Goal: Task Accomplishment & Management: Manage account settings

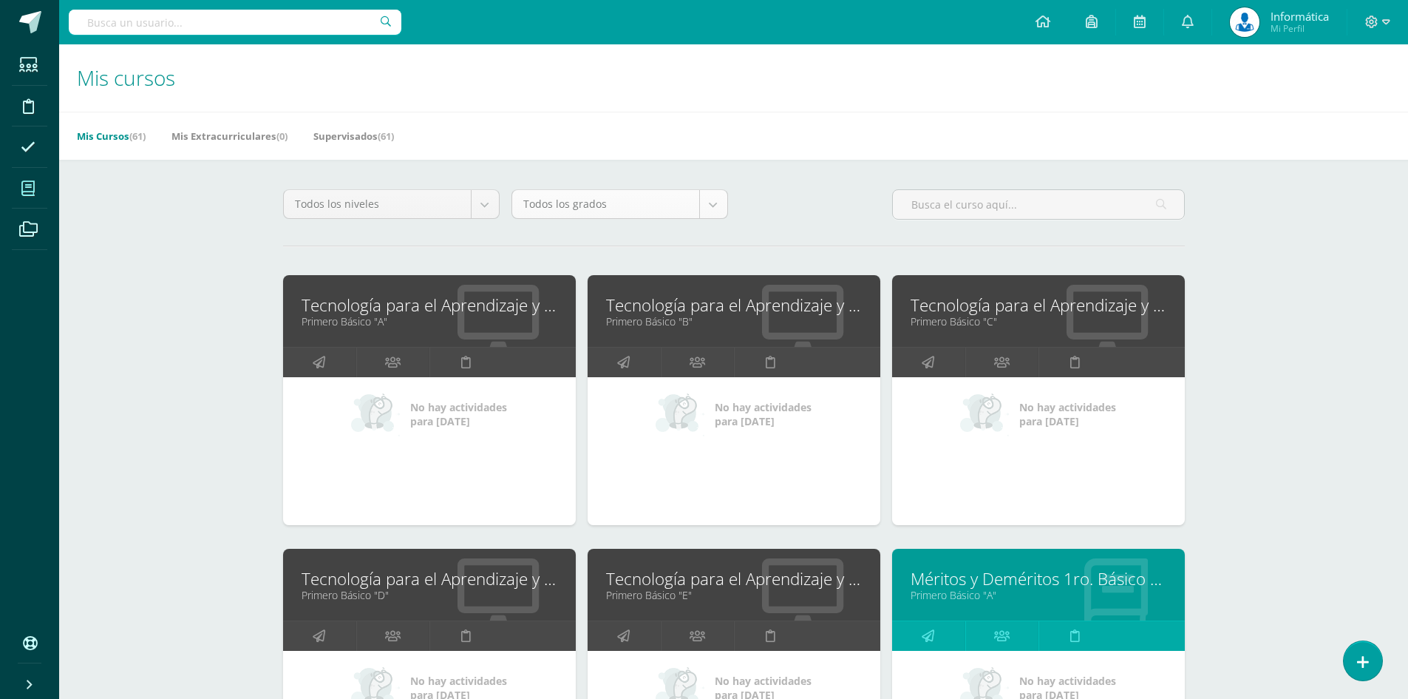
click at [581, 214] on body "Estudiantes Disciplina Asistencia Mis cursos Archivos Soporte Centro de ayuda Ú…" at bounding box center [704, 594] width 1408 height 1189
click at [832, 191] on body "Estudiantes Disciplina Asistencia Mis cursos Archivos Soporte Centro de ayuda Ú…" at bounding box center [704, 594] width 1408 height 1189
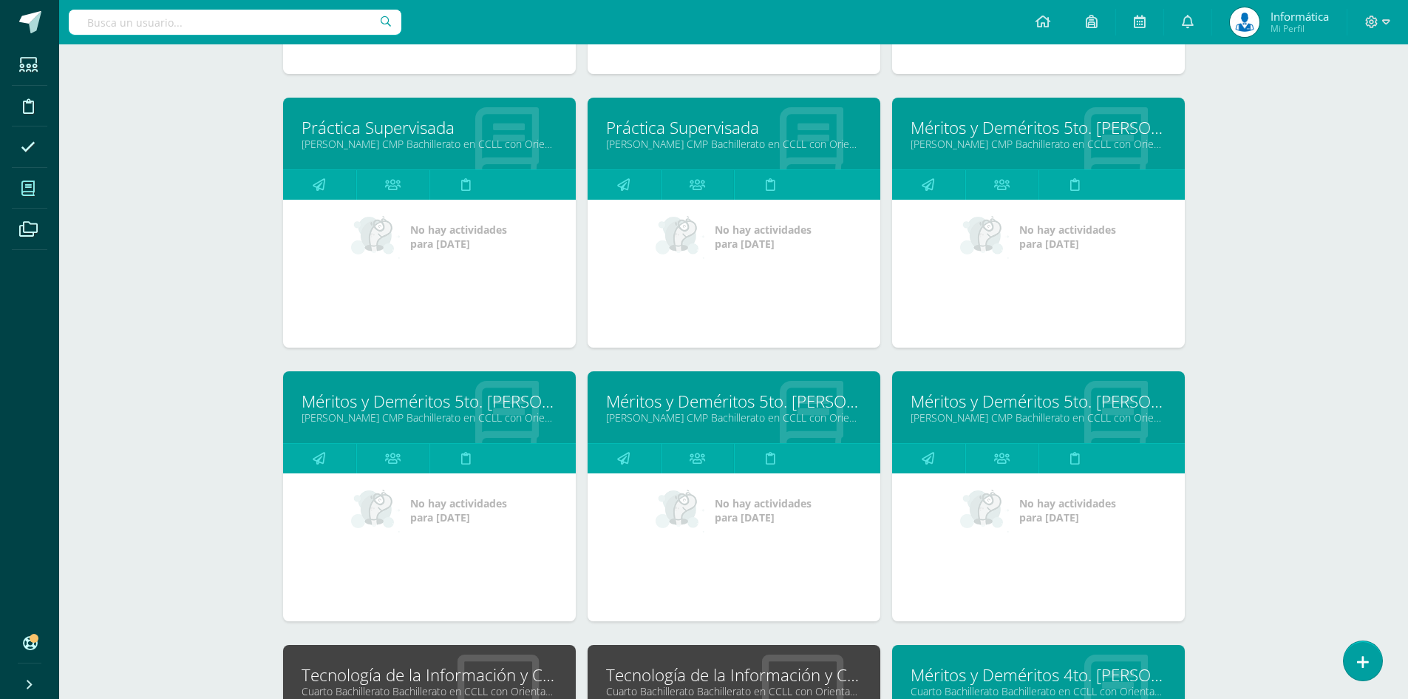
scroll to position [4753, 0]
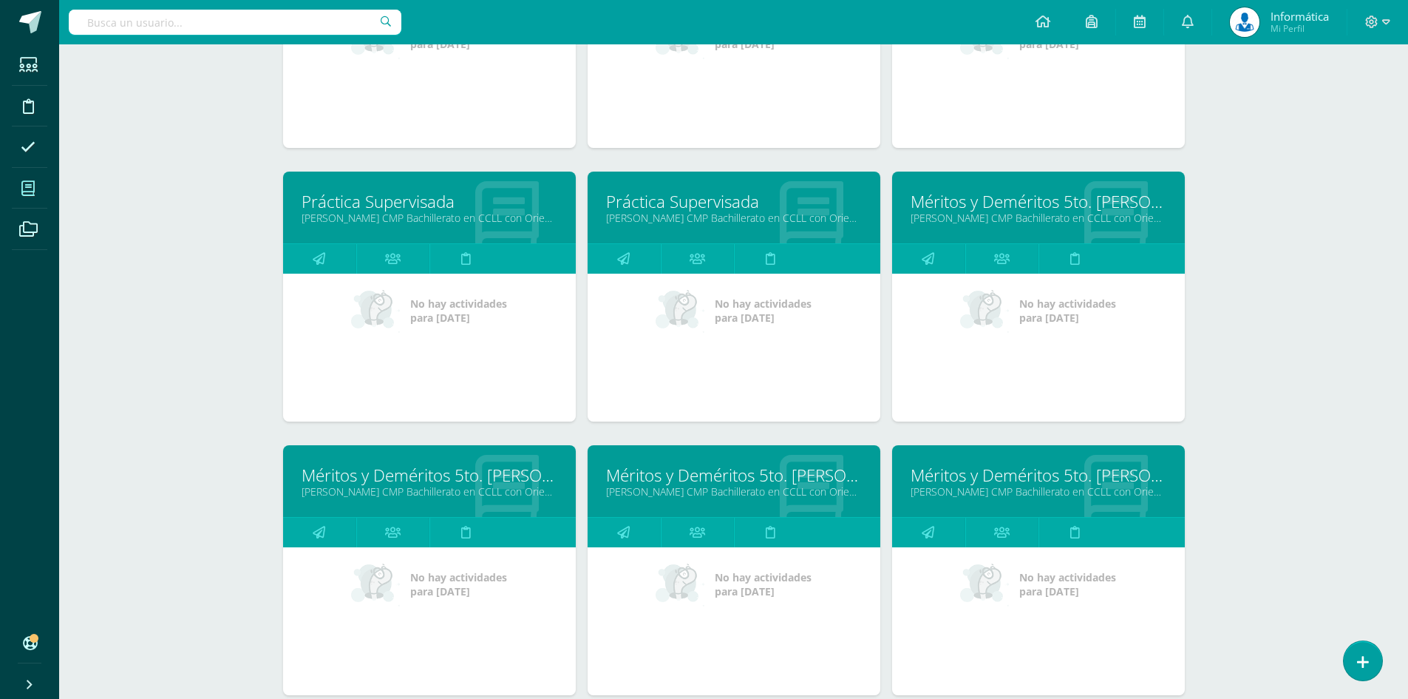
click at [979, 214] on link "[PERSON_NAME] CMP Bachillerato en CCLL con Orientación en Computación "A"" at bounding box center [1039, 218] width 256 height 14
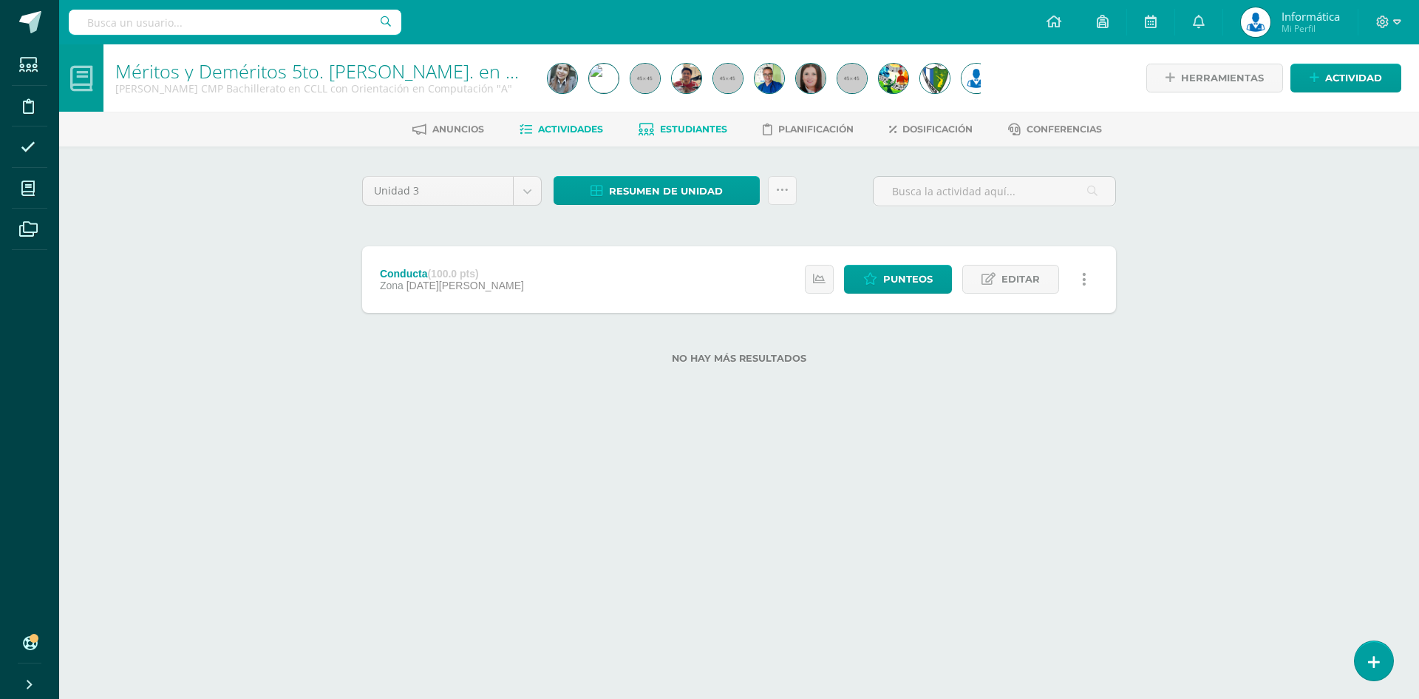
click at [713, 124] on span "Estudiantes" at bounding box center [693, 128] width 67 height 11
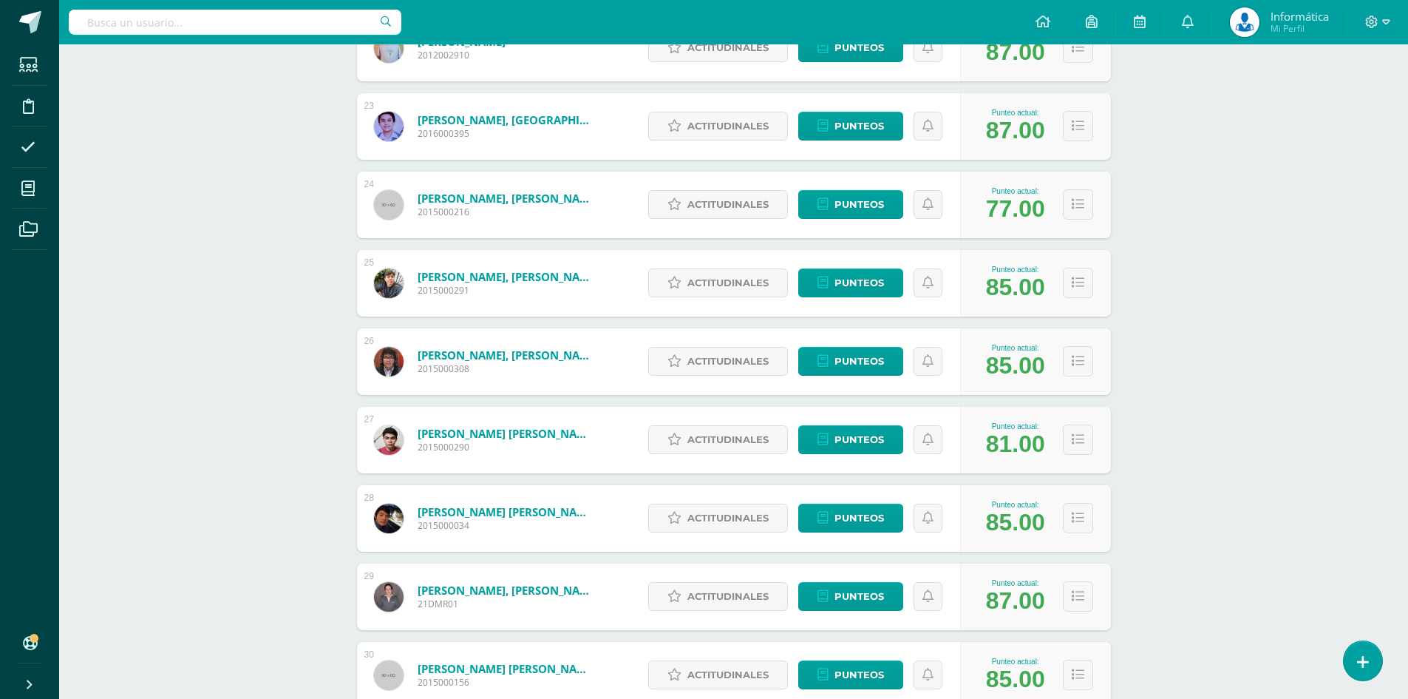
scroll to position [1878, 0]
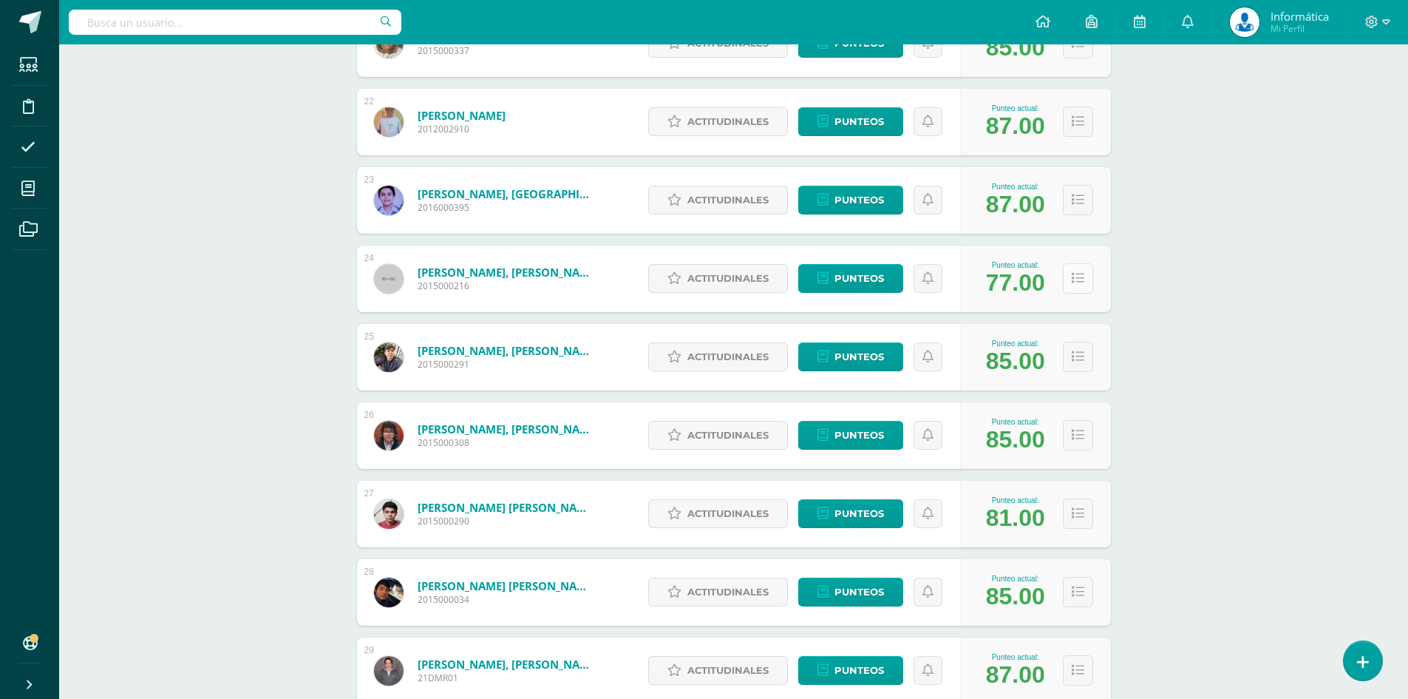
click at [1083, 277] on icon at bounding box center [1078, 278] width 13 height 13
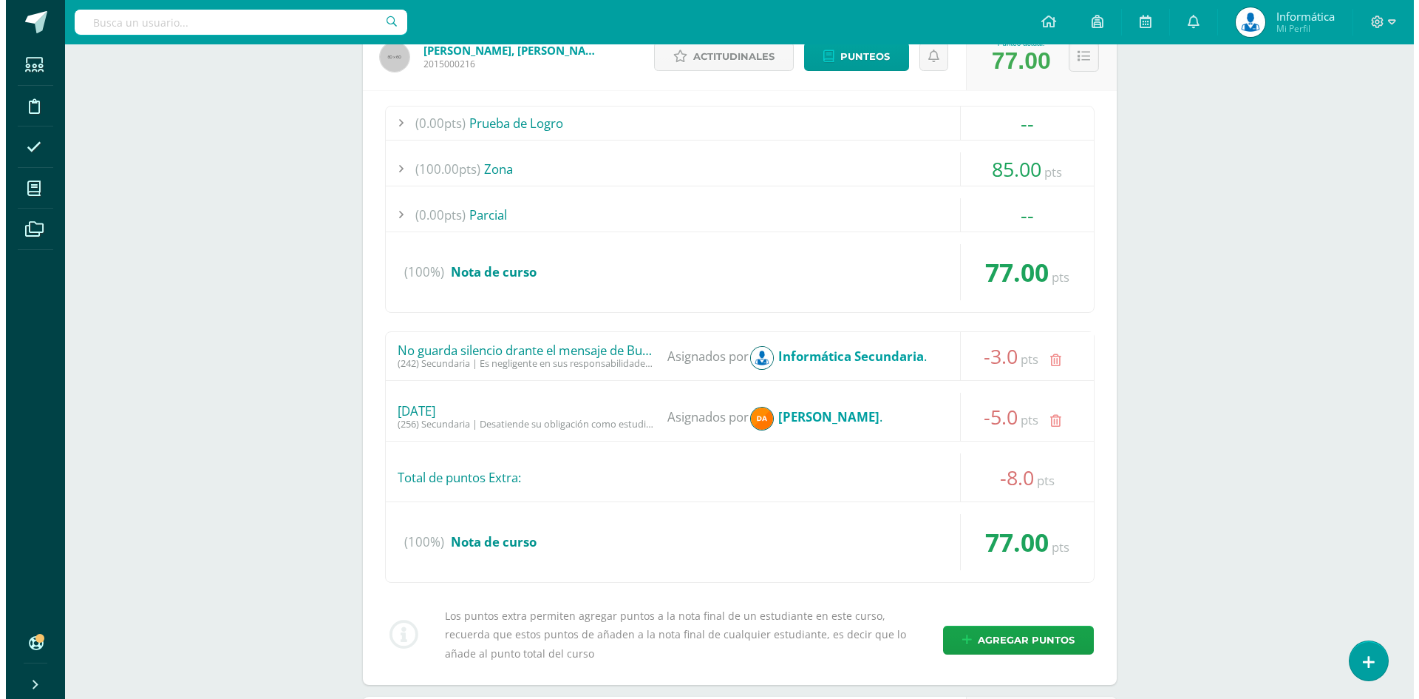
scroll to position [2174, 0]
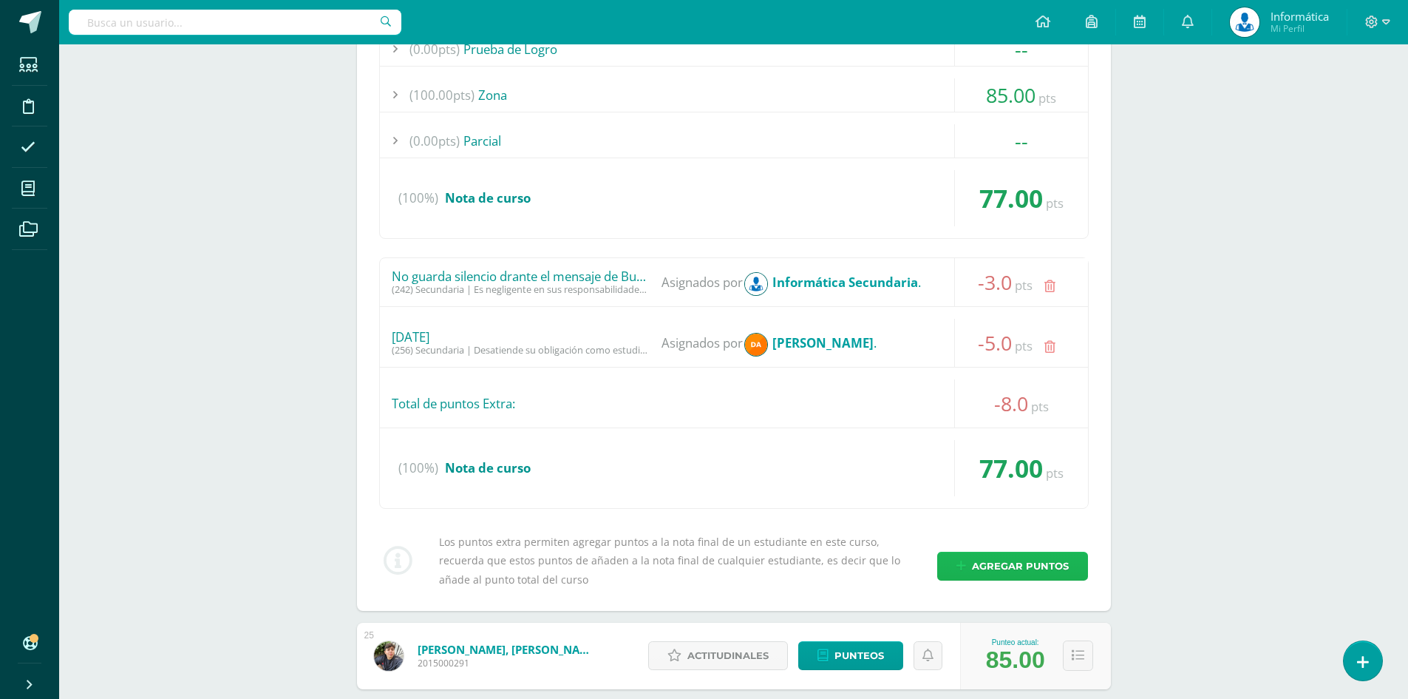
click at [1020, 555] on span "Agregar puntos" at bounding box center [1020, 565] width 97 height 27
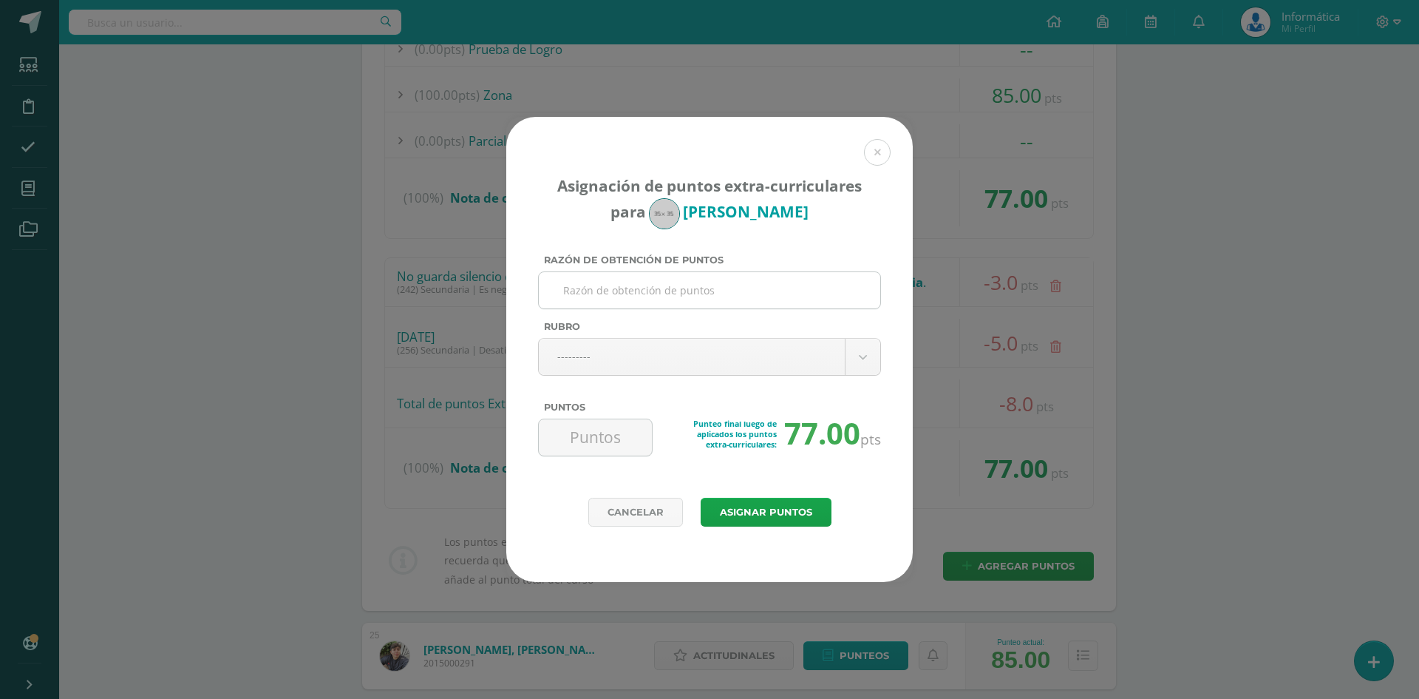
click at [711, 291] on input "Razón de obtención de puntos" at bounding box center [710, 290] width 330 height 36
type input "Usar una pistola de agua durante buenos días"
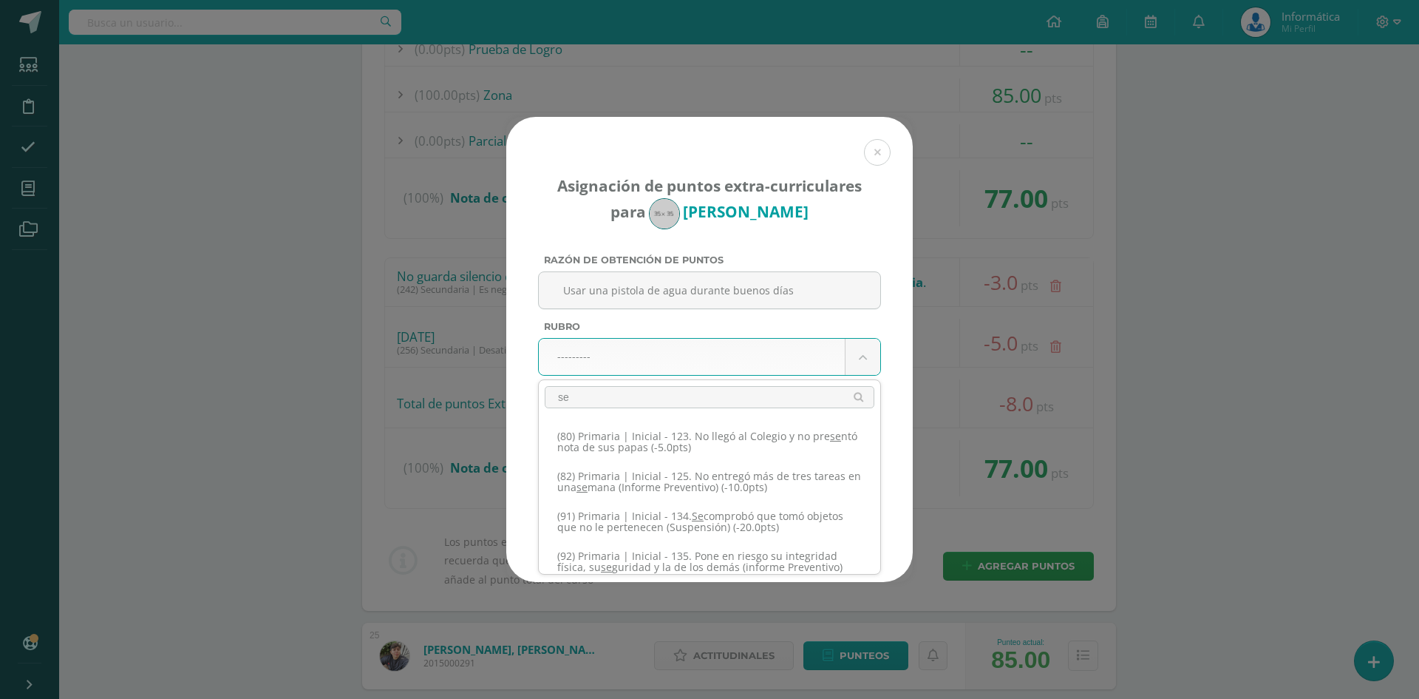
scroll to position [0, 0]
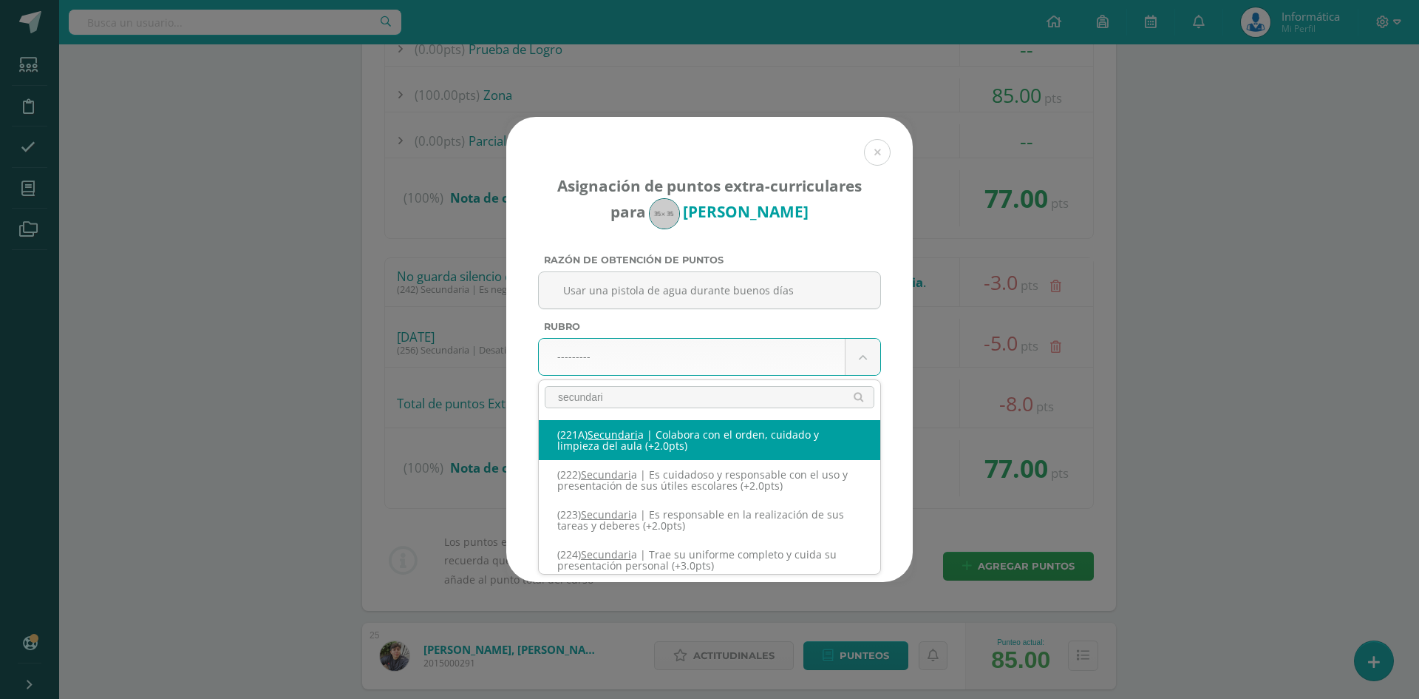
type input "secundaria"
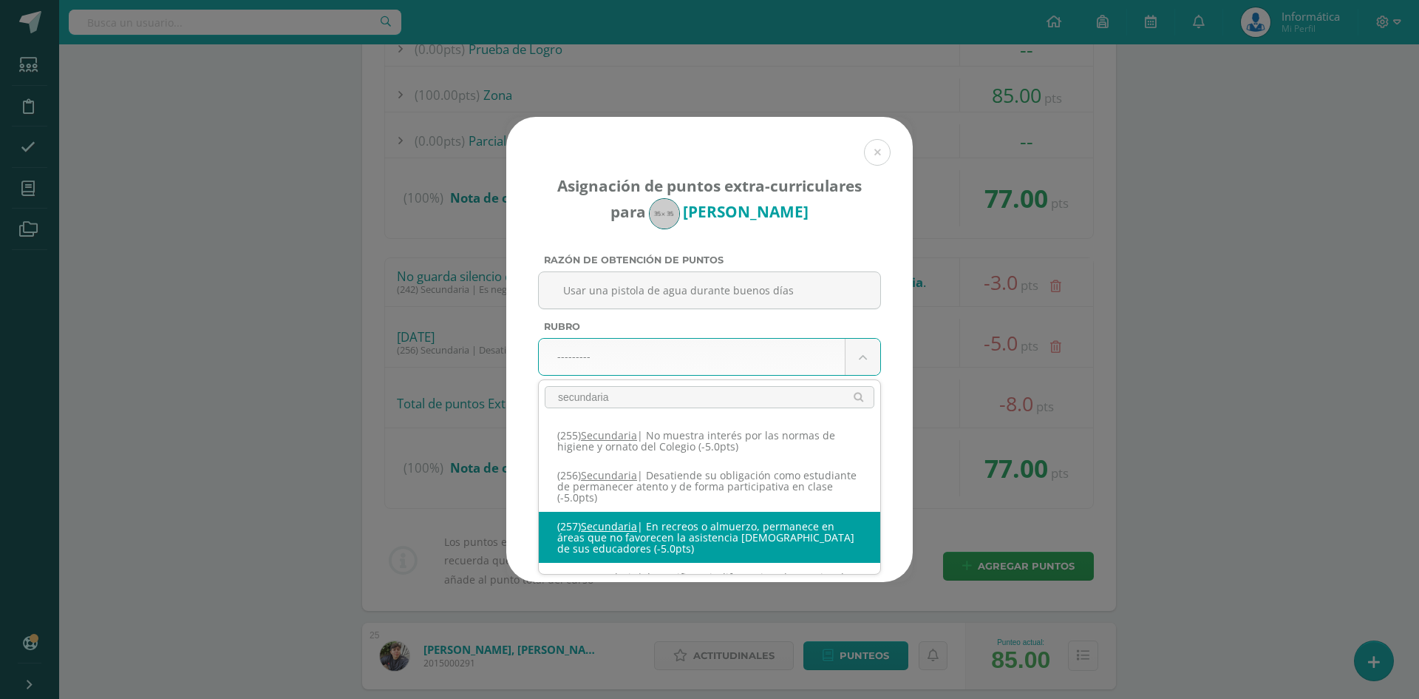
scroll to position [1447, 0]
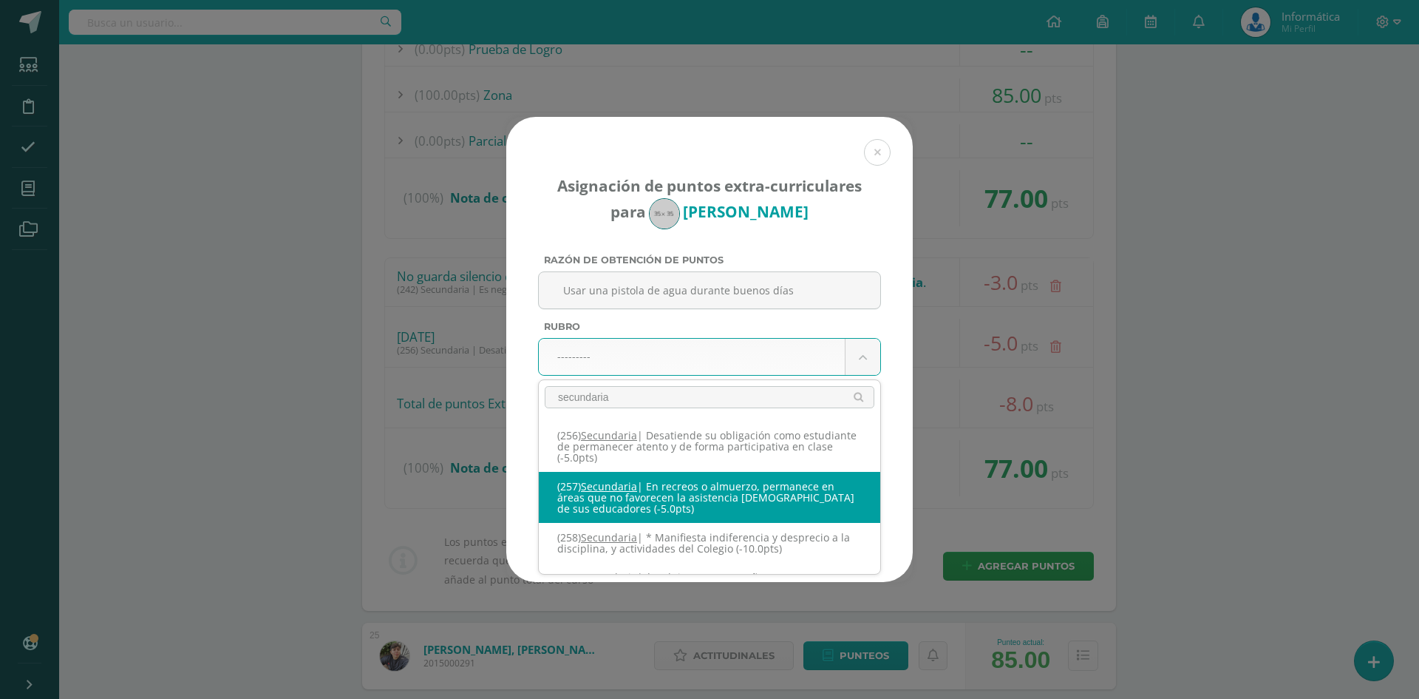
select select "289"
type input "-5"
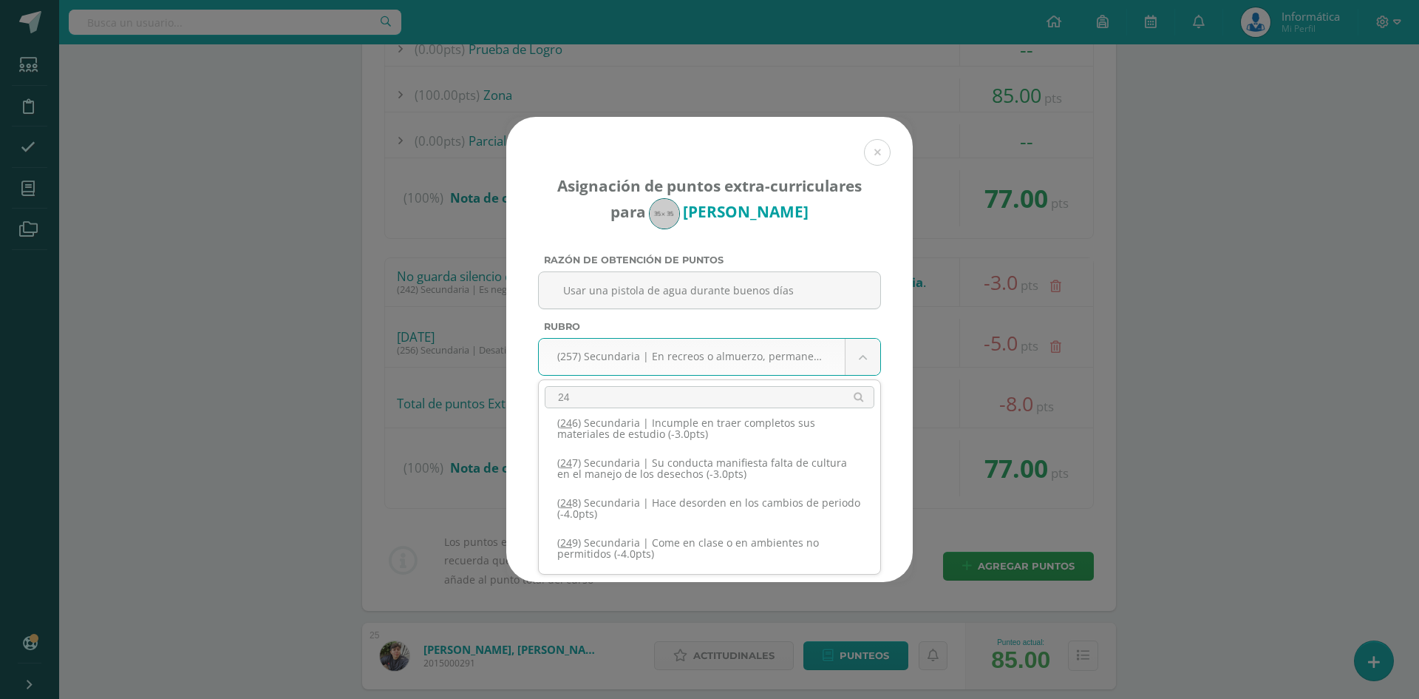
scroll to position [0, 0]
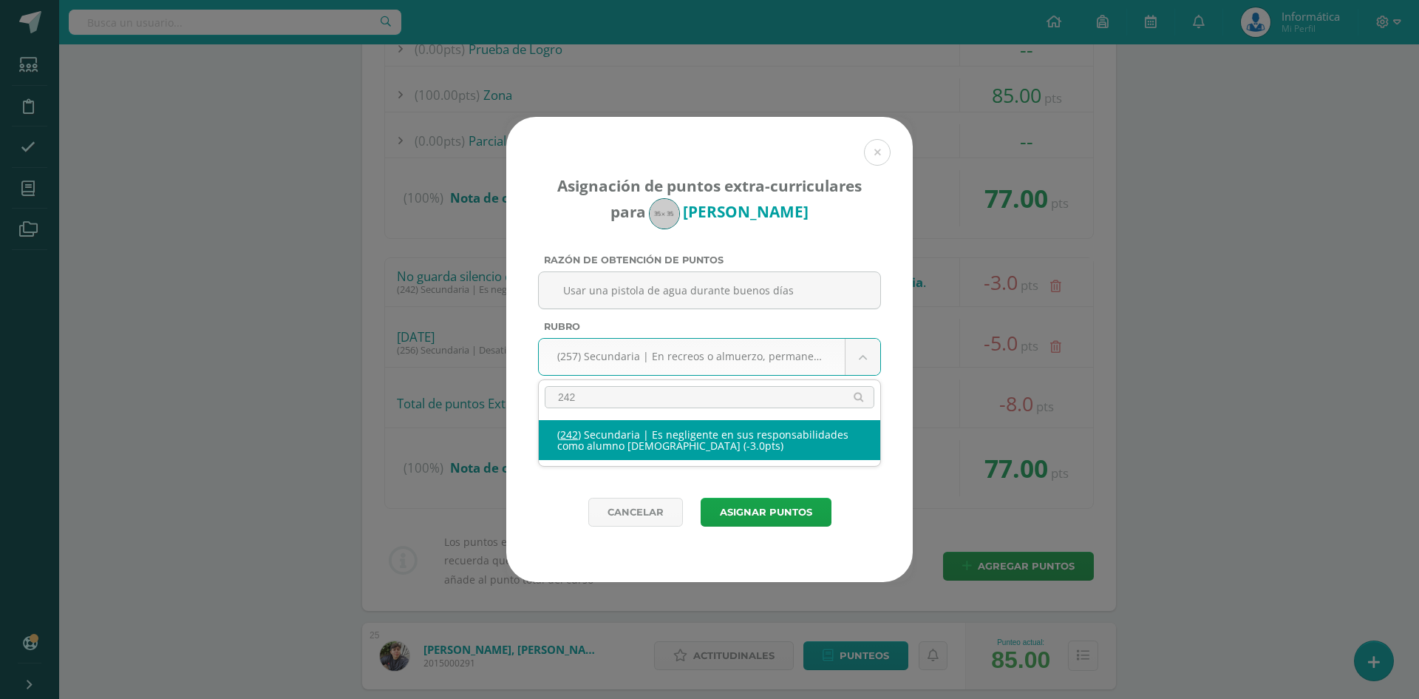
type input "242"
select select "274"
type input "-3"
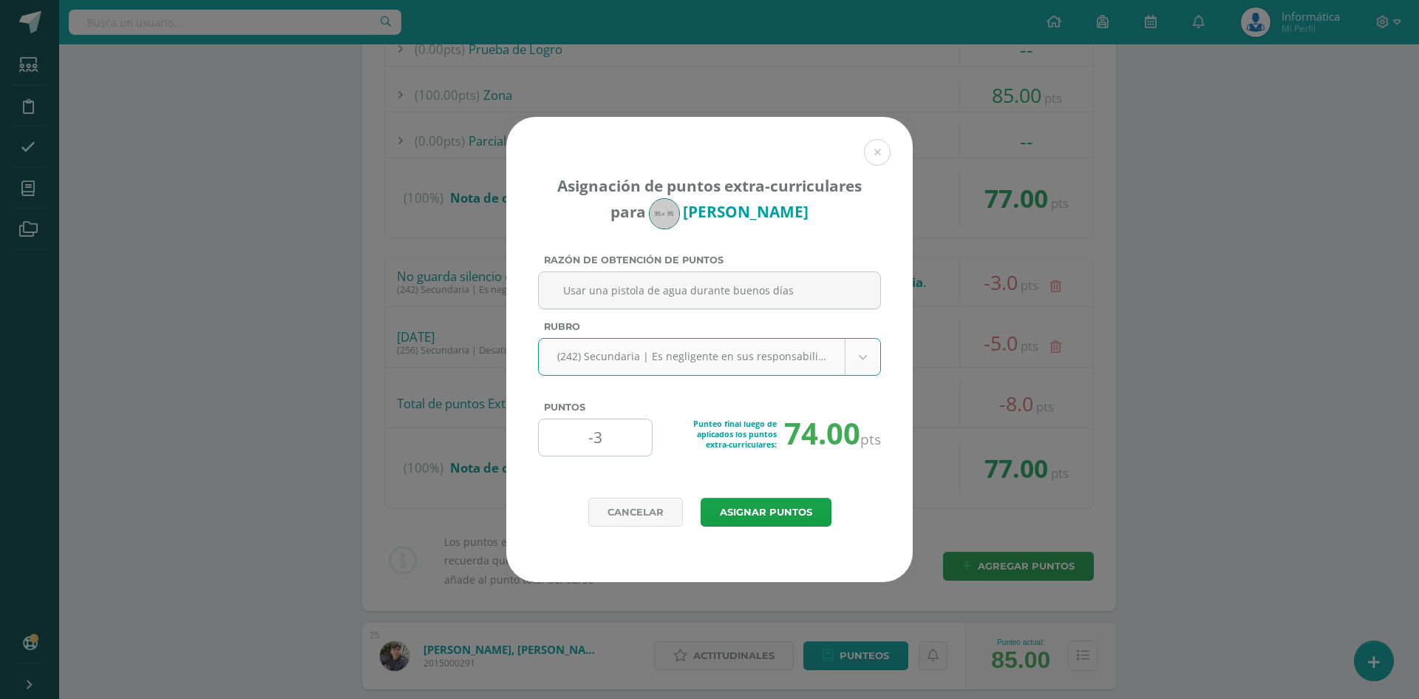
click at [605, 443] on input "-3" at bounding box center [595, 437] width 101 height 36
type input "-5"
click at [665, 454] on div "Punteo final luego de aplicados los puntos extra-curriculares: 72.00 pts" at bounding box center [767, 443] width 228 height 50
click at [784, 510] on button "Asignar puntos" at bounding box center [766, 512] width 131 height 29
click at [801, 507] on button "Asignar puntos" at bounding box center [766, 512] width 131 height 29
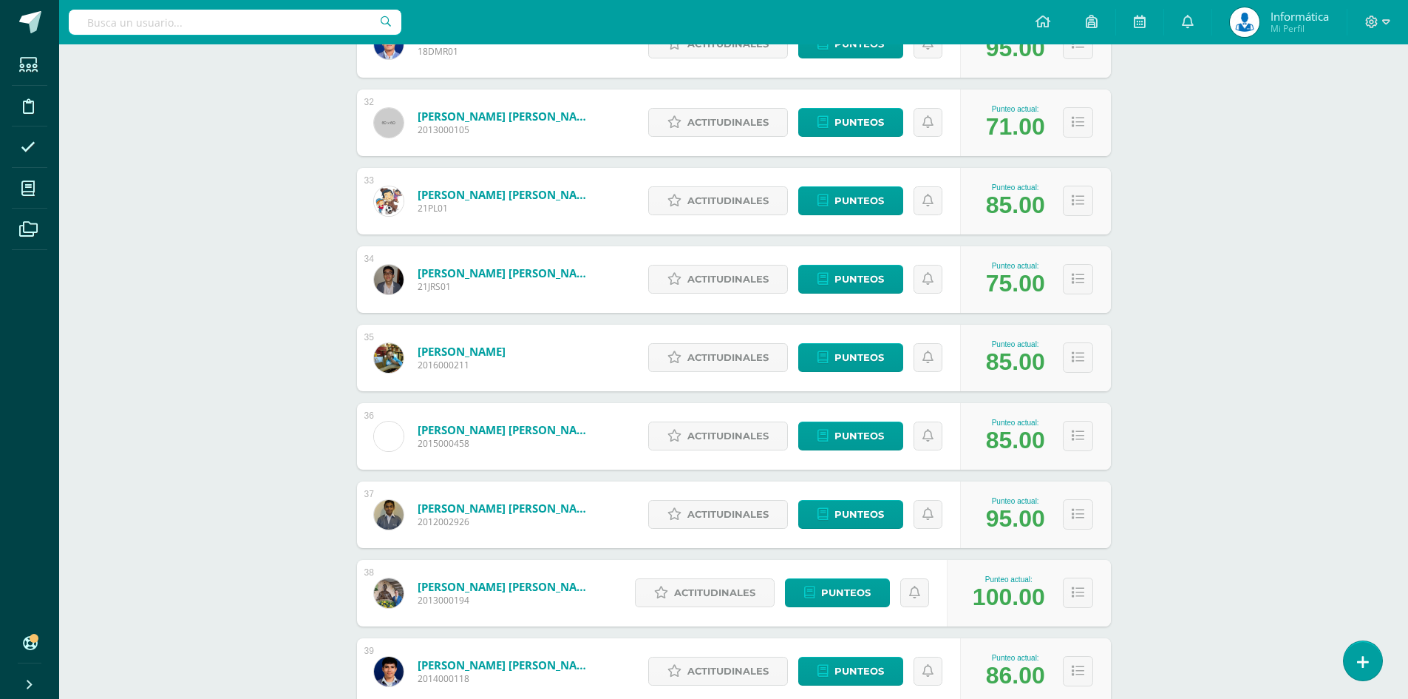
scroll to position [2766, 0]
